Goal: Task Accomplishment & Management: Complete application form

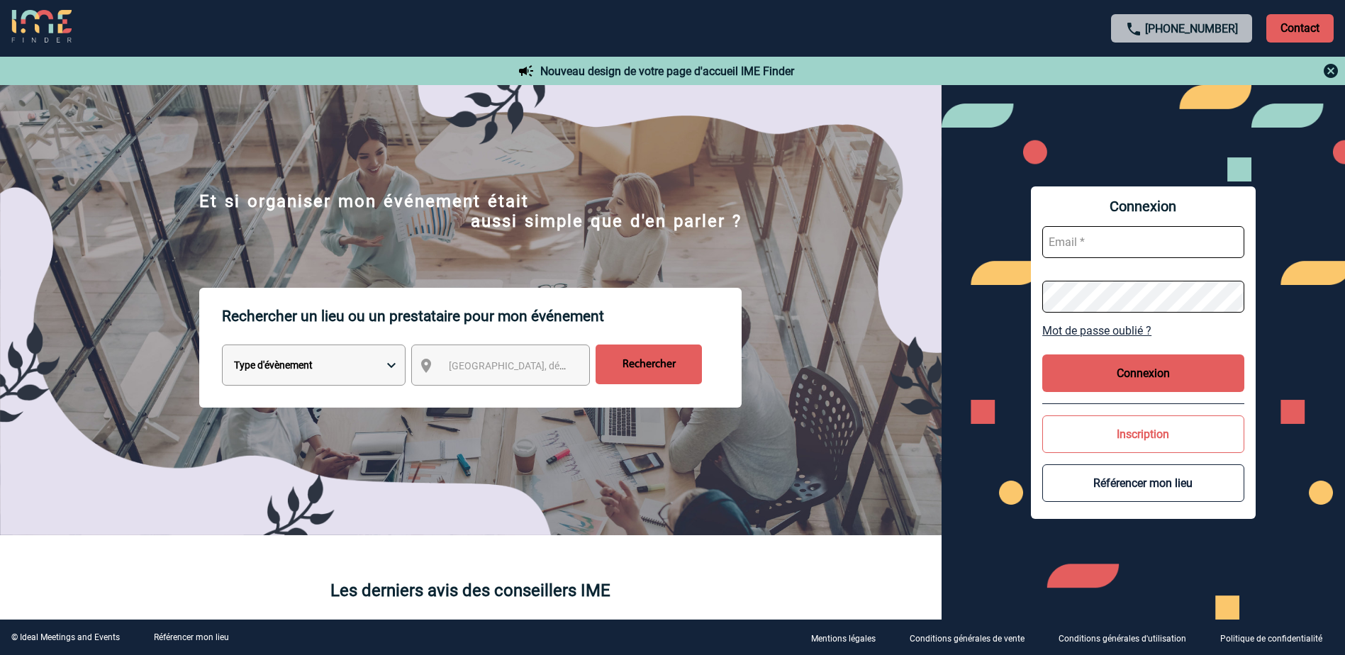
click at [392, 365] on select "Type d'évènement Séminaire avec nuitée Réunion Repas de groupe Team Building & …" at bounding box center [314, 364] width 184 height 41
select select "1"
click at [222, 347] on select "Type d'évènement Séminaire avec nuitée Réunion Repas de groupe Team Building & …" at bounding box center [314, 364] width 184 height 41
click at [454, 364] on span "[GEOGRAPHIC_DATA], département, région..." at bounding box center [547, 365] width 197 height 11
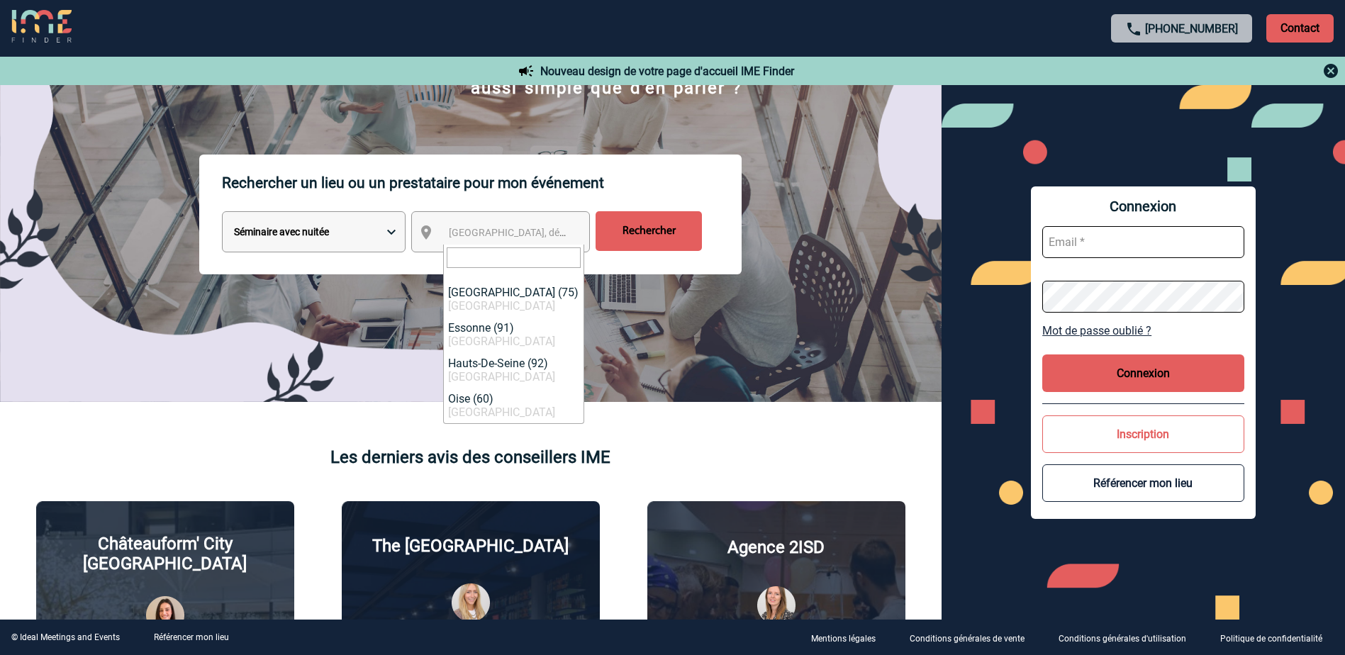
scroll to position [142, 0]
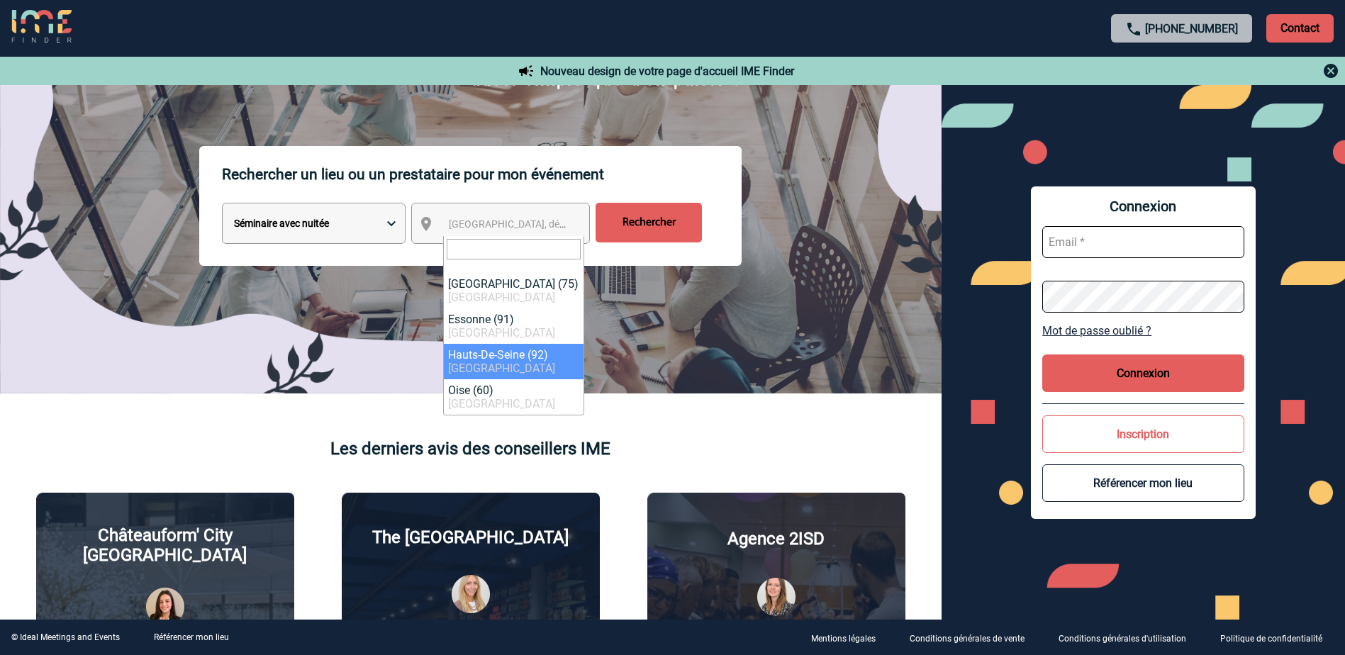
click at [596, 340] on div "Rechercher un lieu ou un prestataire pour mon événement Type d'évènement Sémina…" at bounding box center [470, 269] width 941 height 247
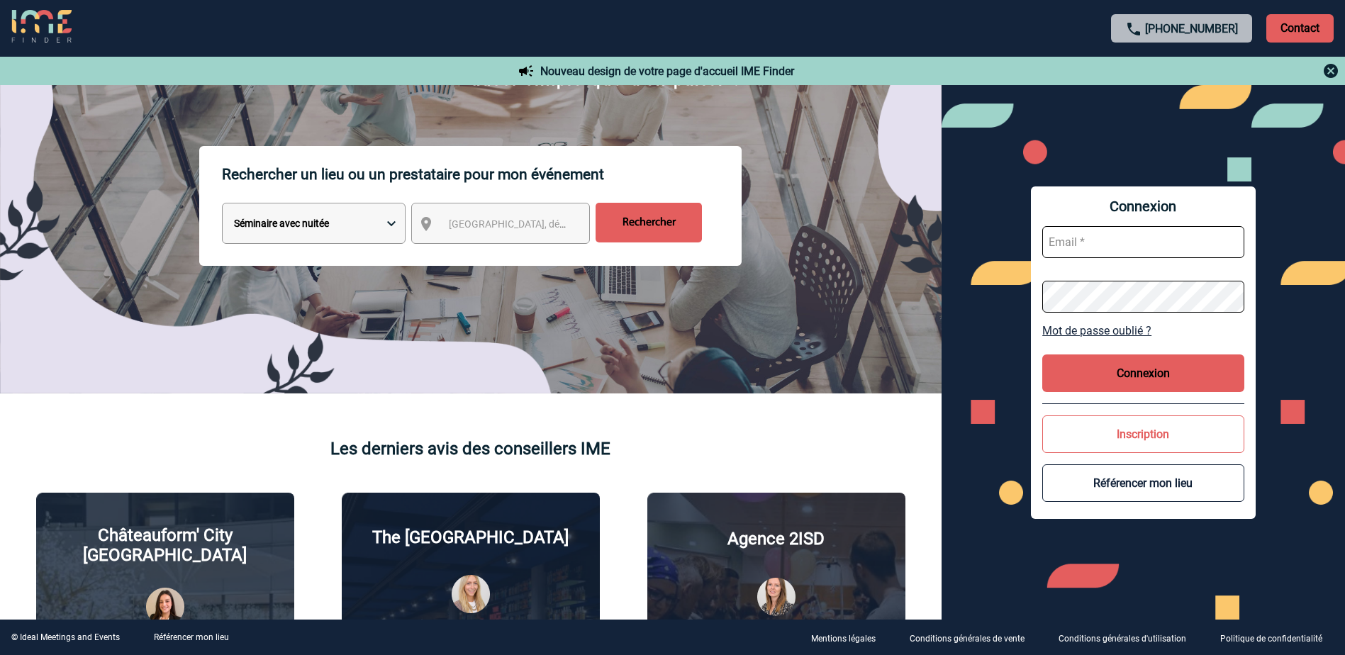
click at [1099, 245] on input "text" at bounding box center [1143, 242] width 202 height 32
click at [1145, 435] on button "Inscription" at bounding box center [1143, 434] width 202 height 38
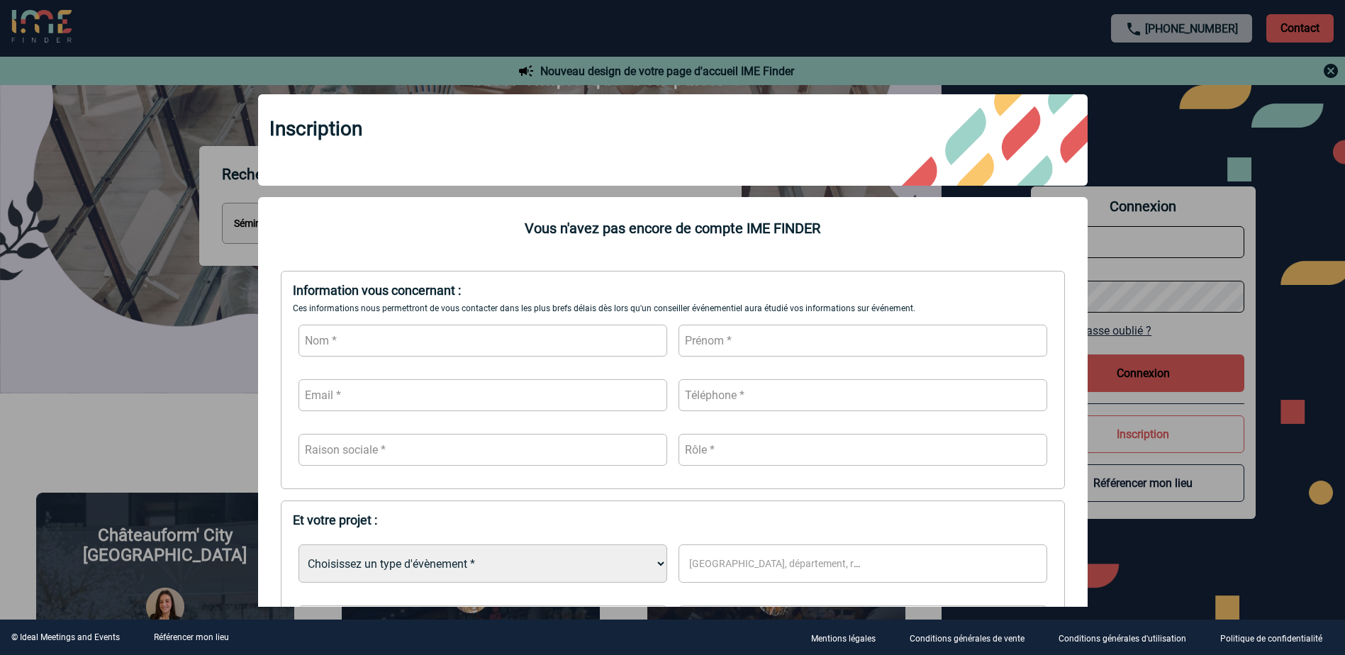
click at [337, 335] on input "text" at bounding box center [482, 341] width 369 height 32
type input "GUILLARD"
click at [774, 335] on input "text" at bounding box center [862, 341] width 369 height 32
type input "[PERSON_NAME]"
click at [367, 400] on input "text" at bounding box center [482, 395] width 369 height 32
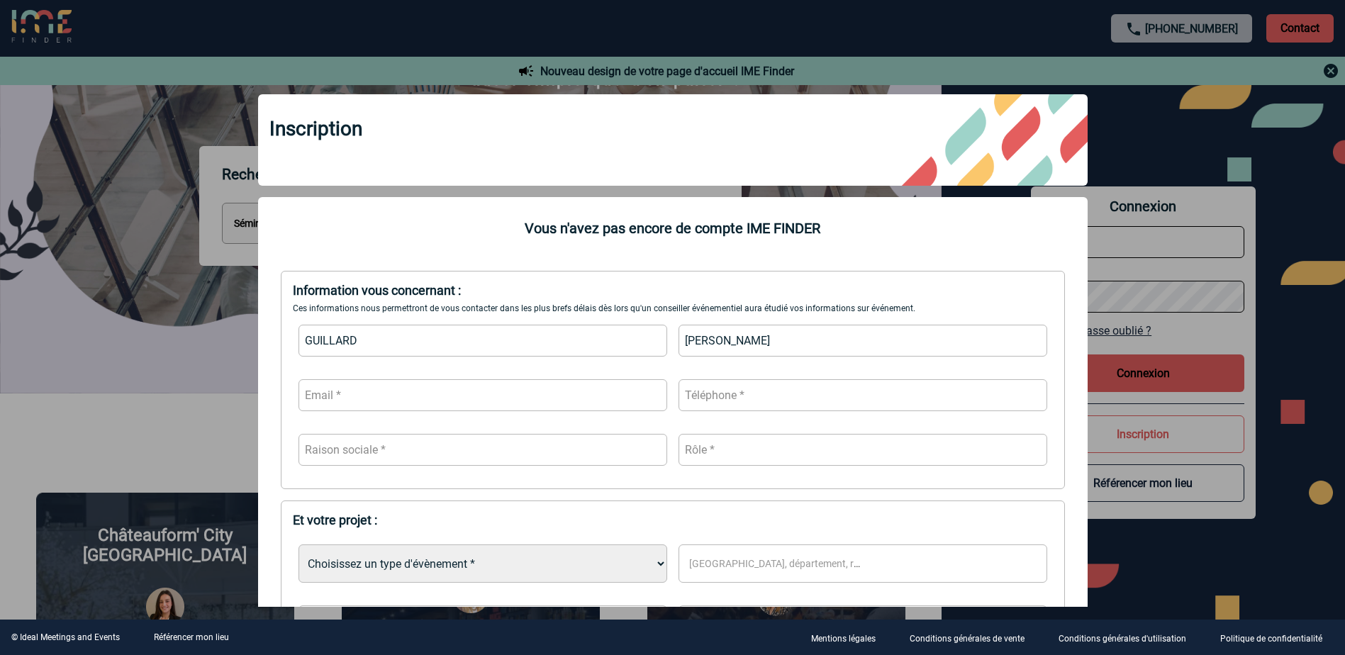
click at [108, 257] on div at bounding box center [672, 327] width 1345 height 655
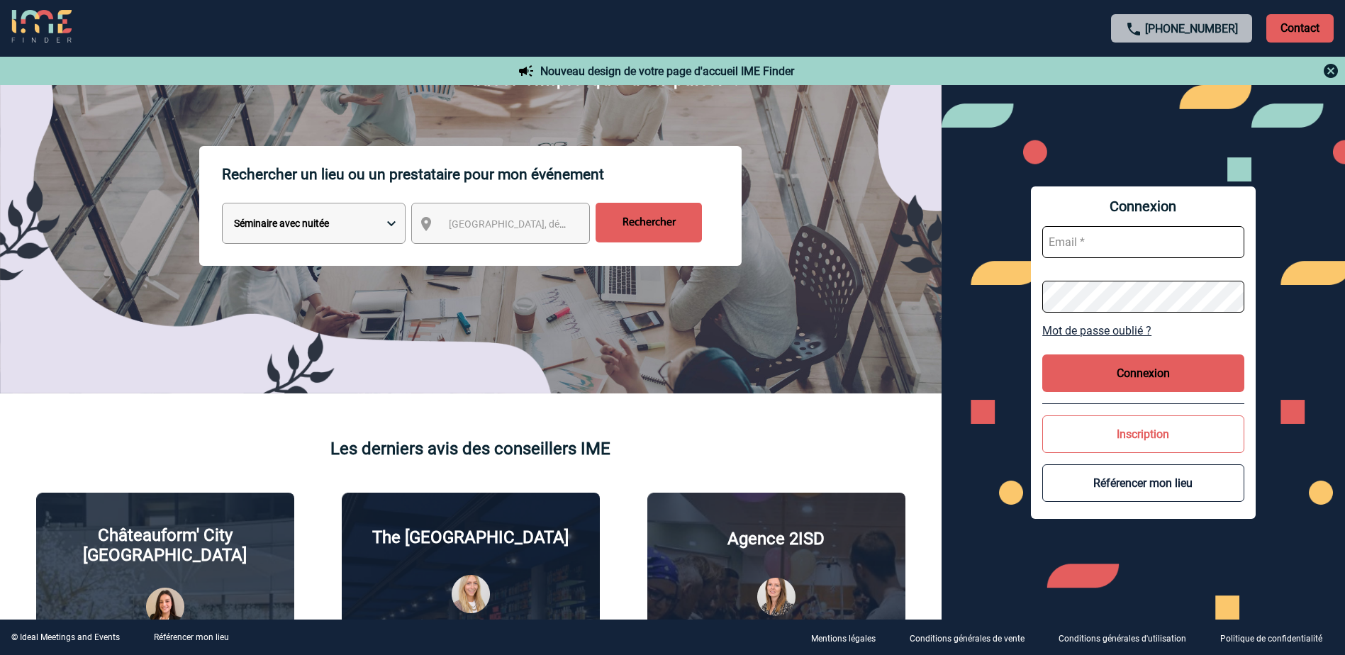
click at [1107, 246] on input "text" at bounding box center [1143, 242] width 202 height 32
type input "[EMAIL_ADDRESS][DOMAIN_NAME]"
click at [1101, 380] on button "Connexion" at bounding box center [1143, 373] width 202 height 38
